Goal: Transaction & Acquisition: Purchase product/service

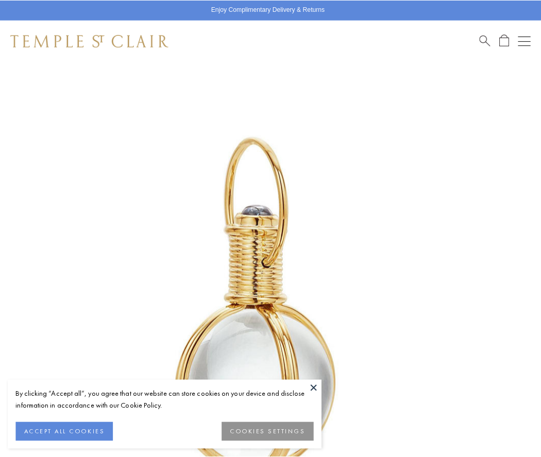
scroll to position [267, 0]
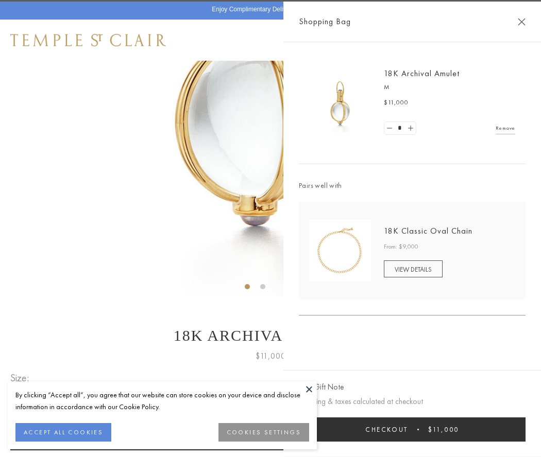
click at [412, 430] on button "Checkout $11,000" at bounding box center [412, 430] width 227 height 24
